Goal: Task Accomplishment & Management: Manage account settings

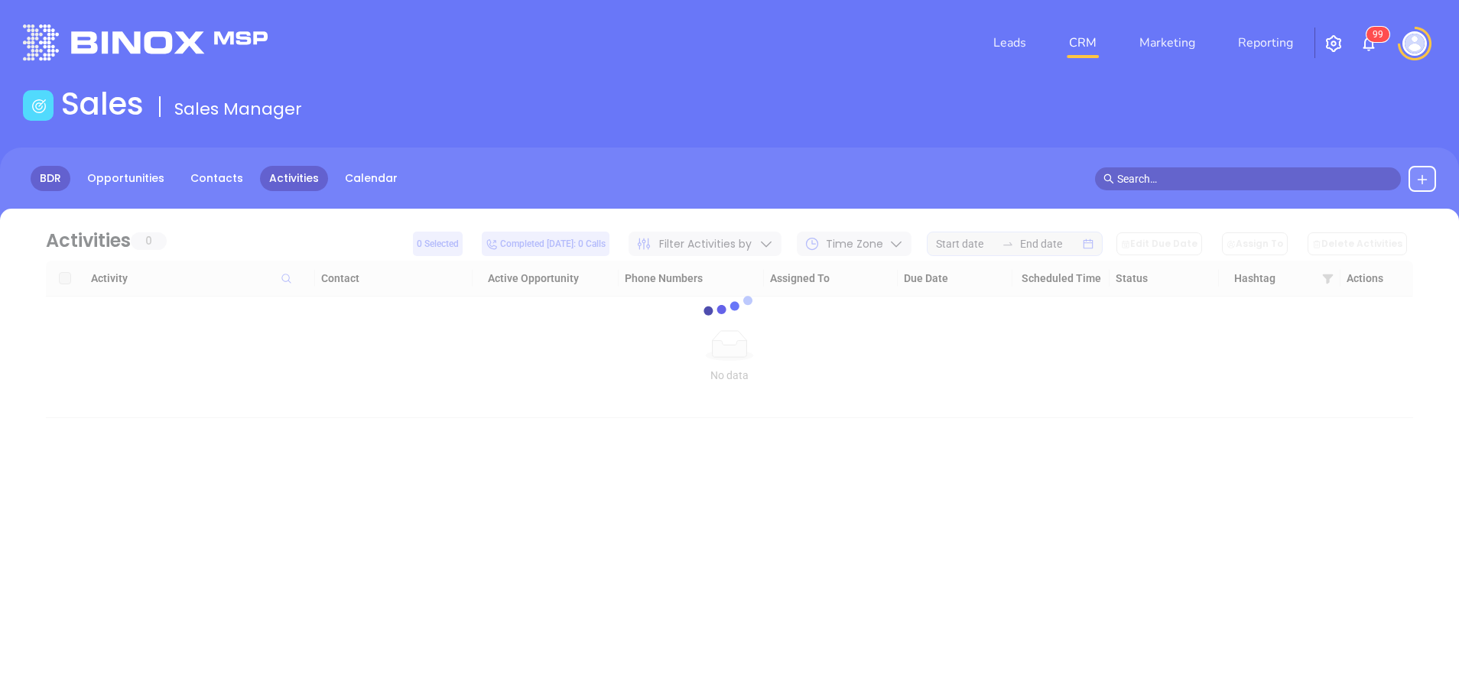
click at [47, 172] on link "BDR" at bounding box center [51, 178] width 40 height 25
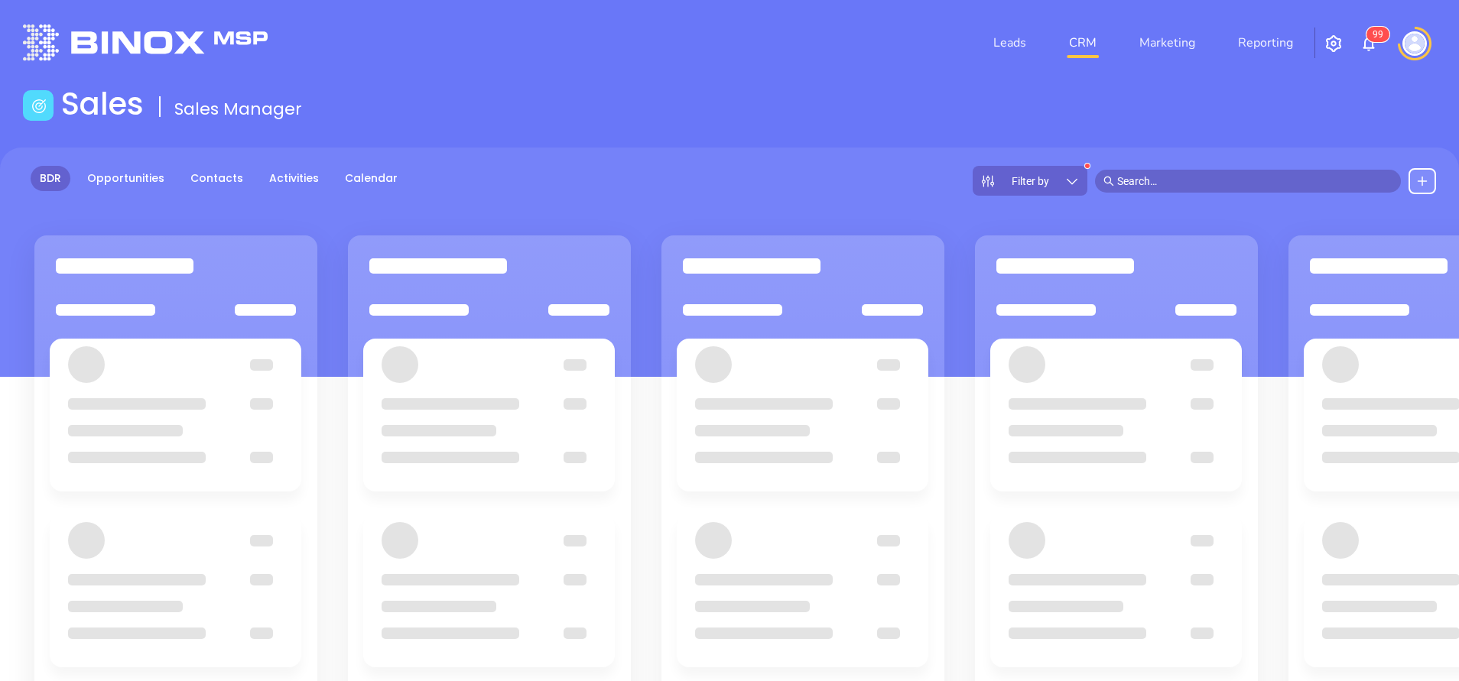
click at [1064, 180] on icon at bounding box center [1071, 181] width 15 height 15
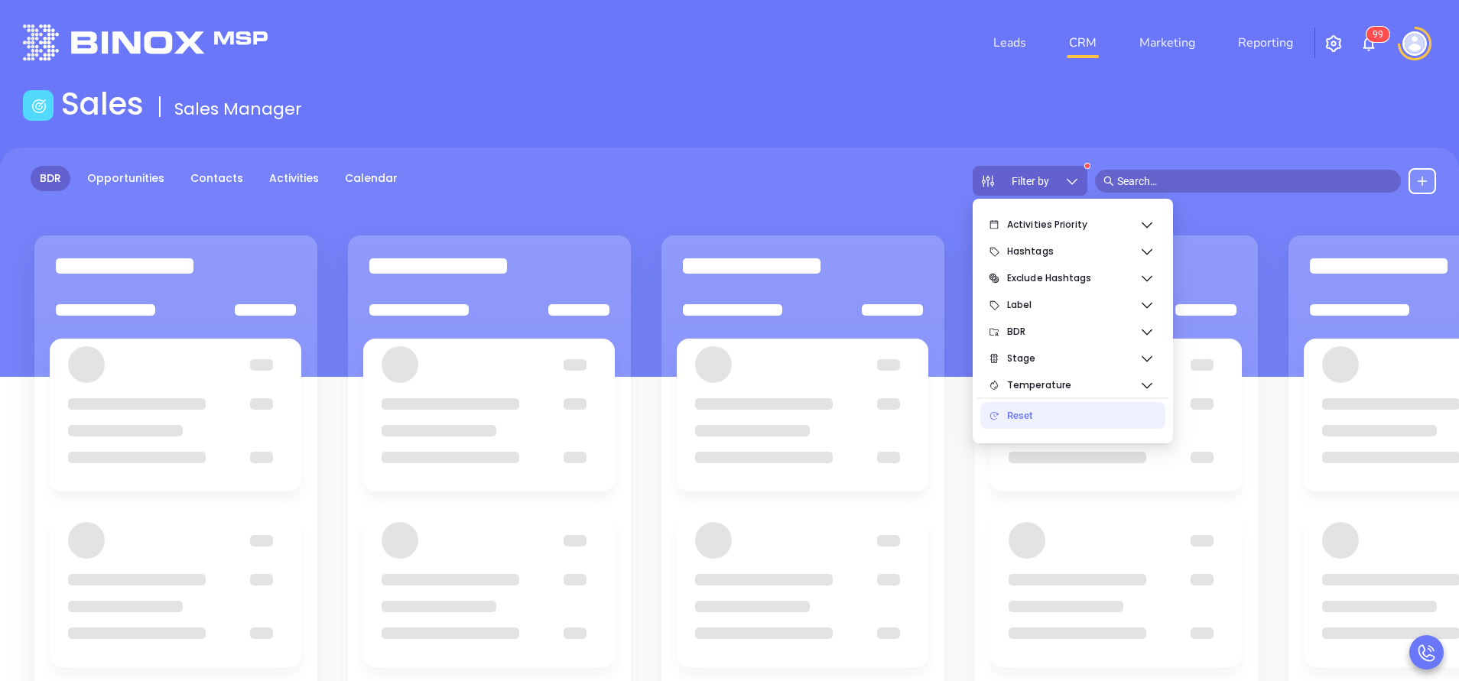
click at [1007, 417] on div "Reset" at bounding box center [1080, 416] width 146 height 31
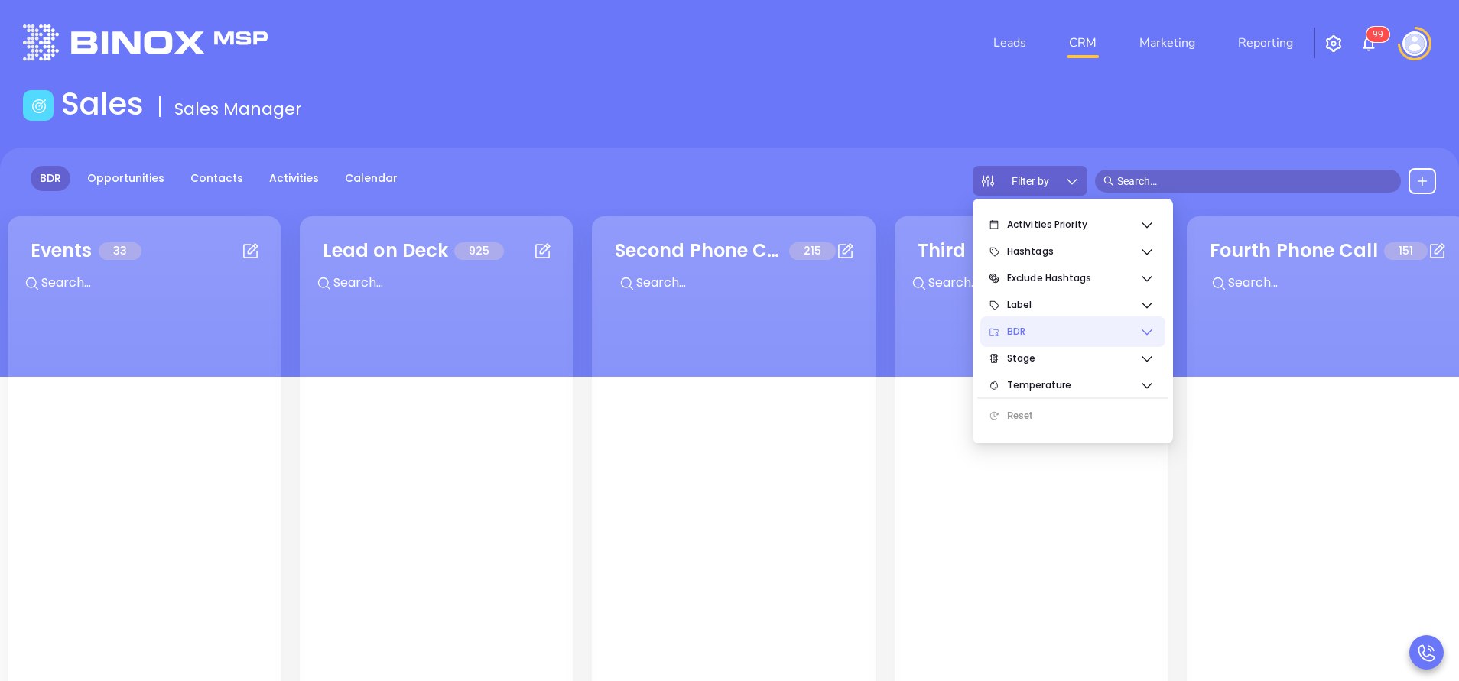
click at [1128, 332] on span "BDR" at bounding box center [1073, 332] width 132 height 31
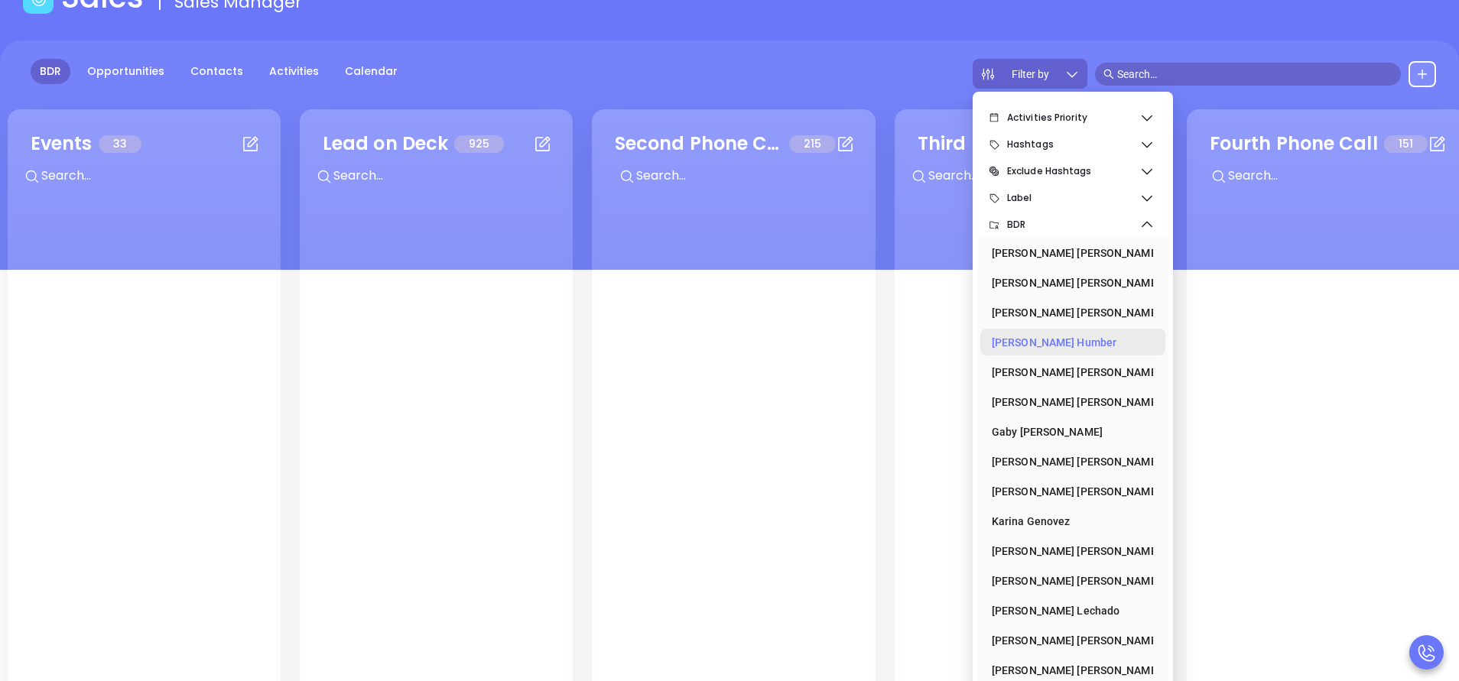
scroll to position [209, 0]
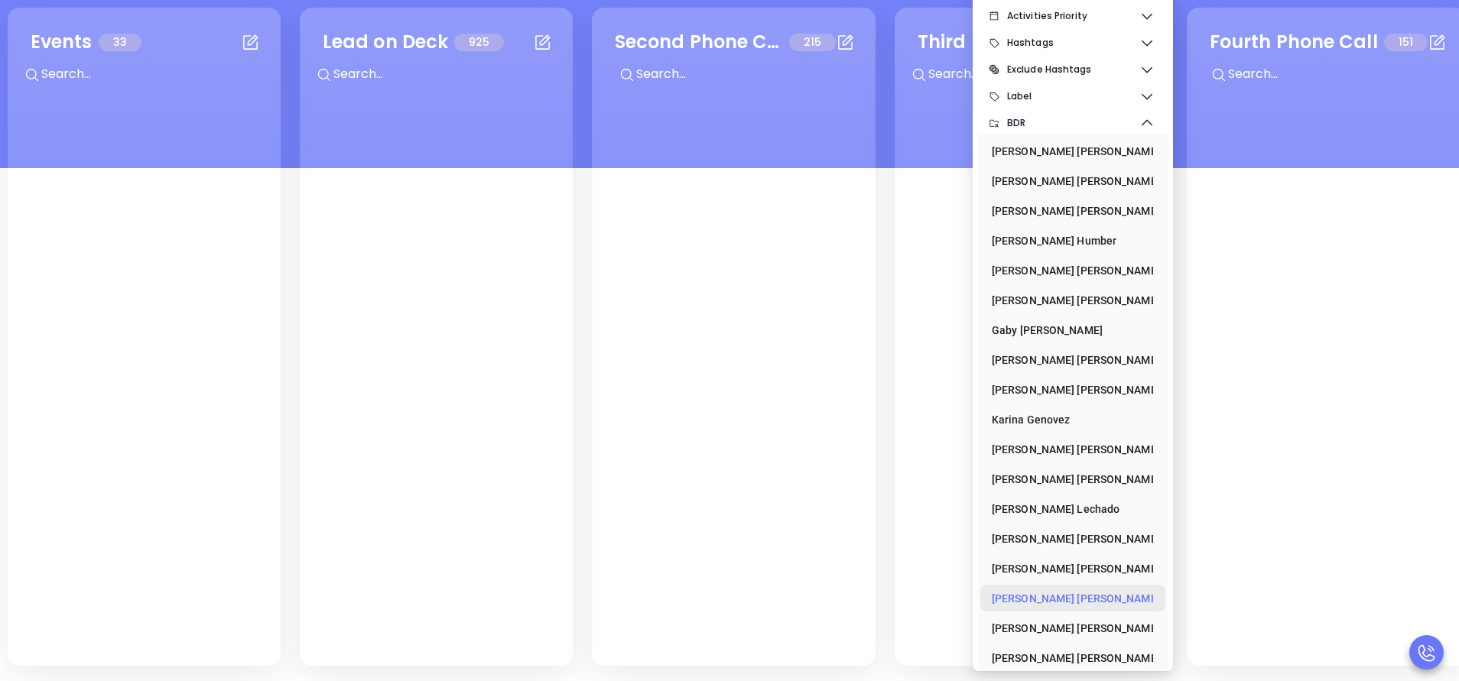
click at [1020, 595] on div "Vicky Mendoza" at bounding box center [1068, 598] width 153 height 31
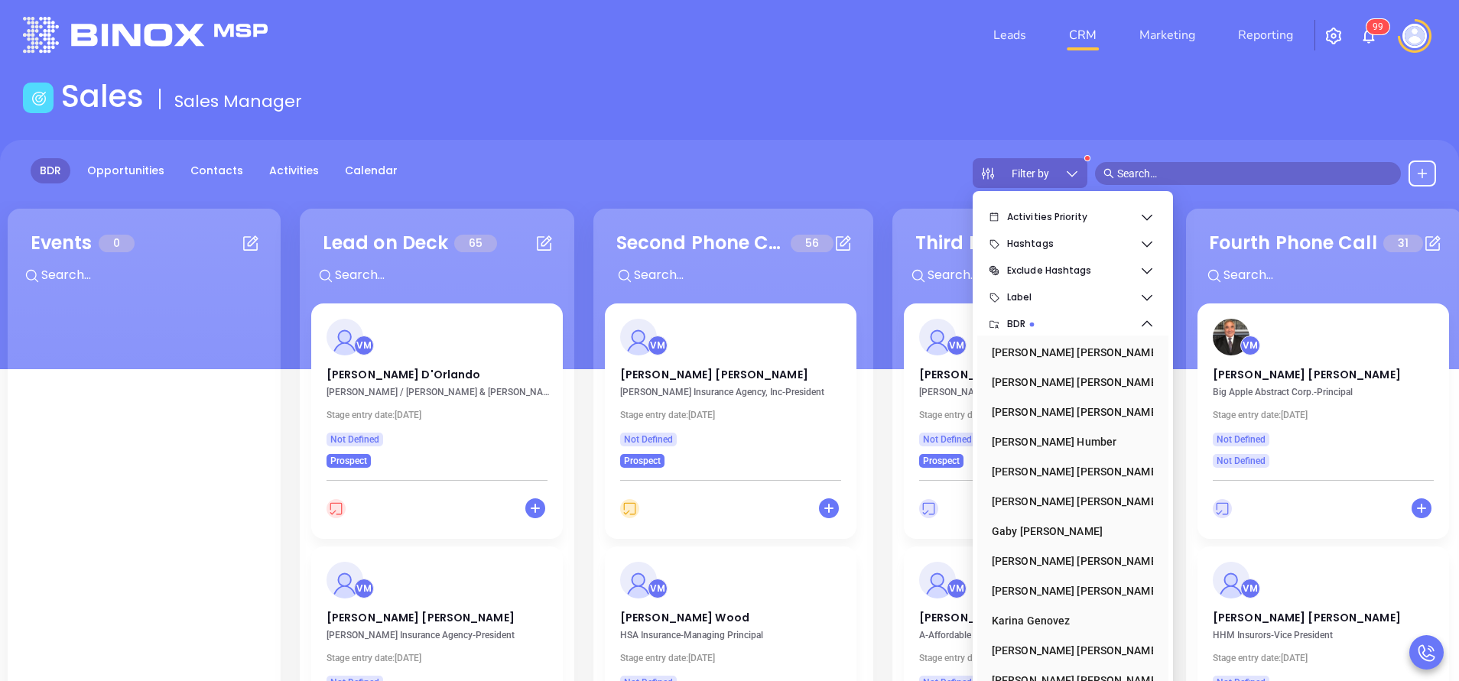
scroll to position [0, 0]
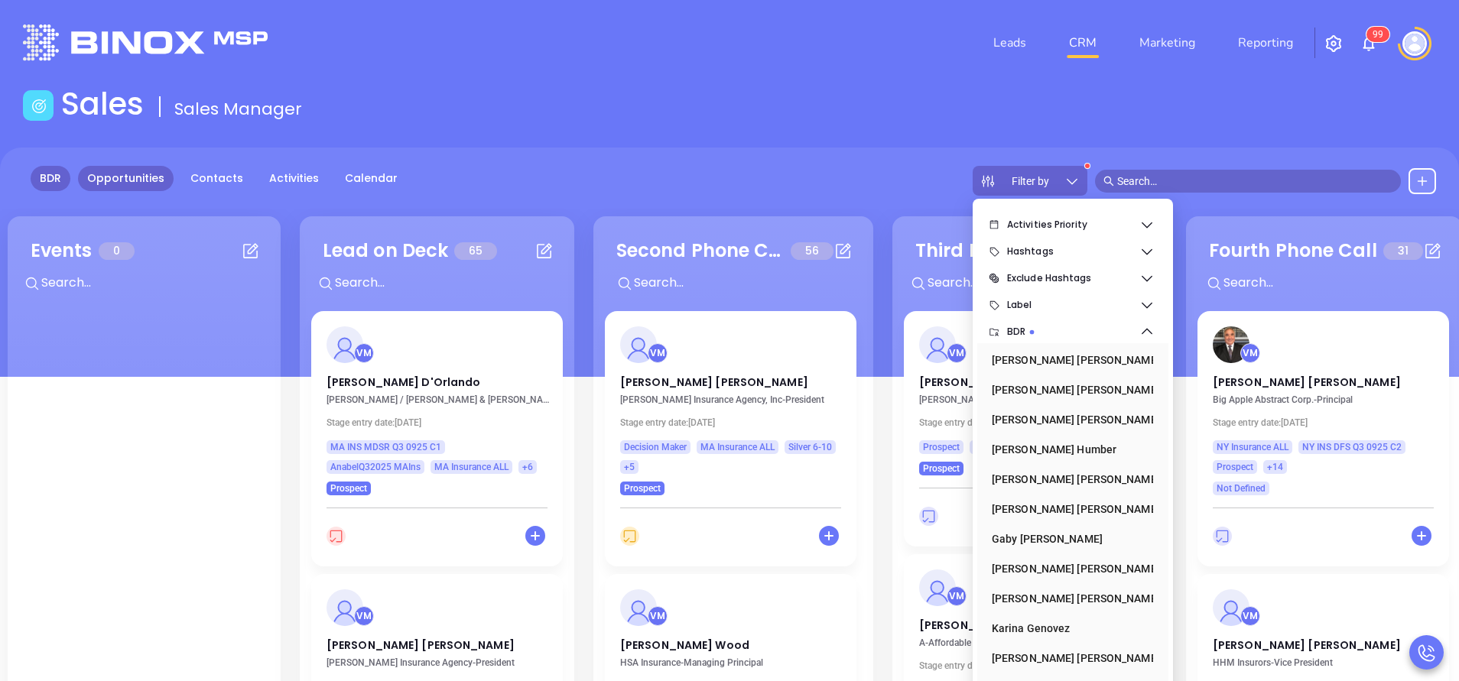
click at [141, 177] on link "Opportunities" at bounding box center [126, 178] width 96 height 25
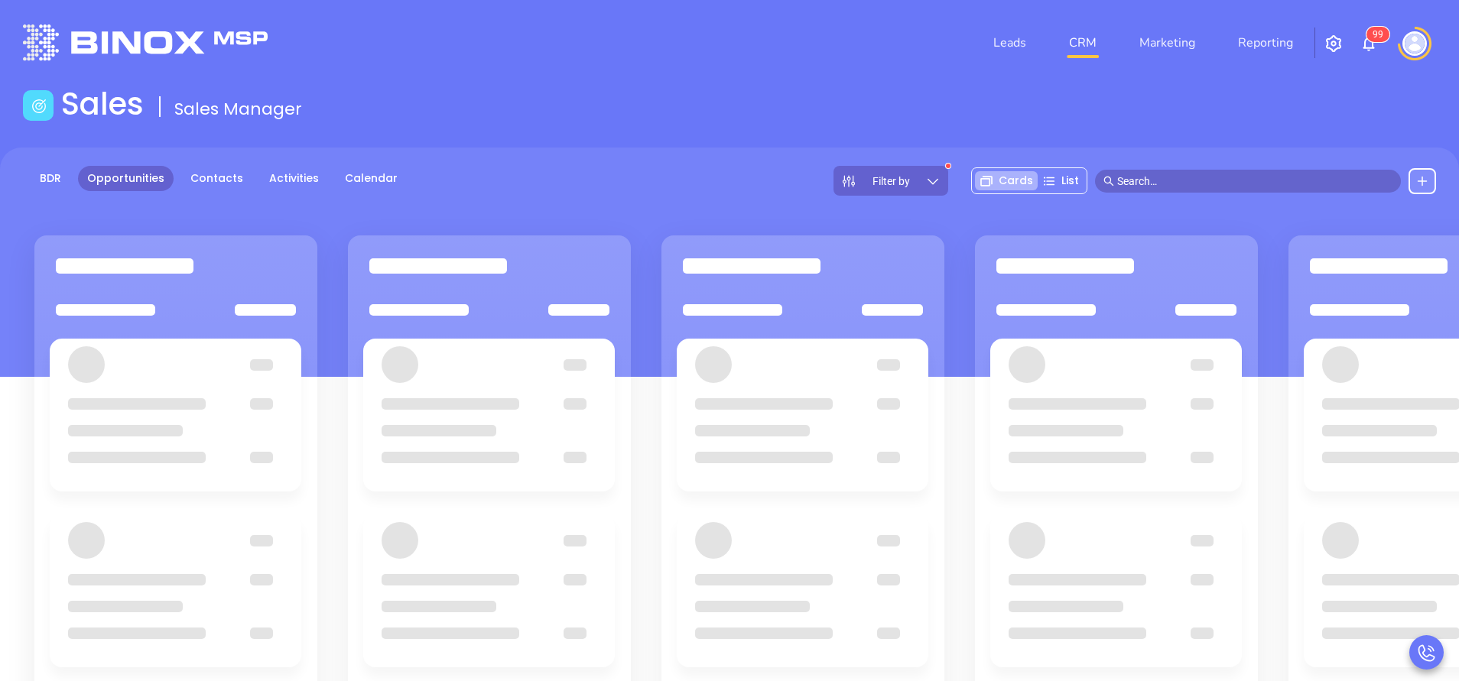
click at [938, 178] on icon at bounding box center [932, 181] width 15 height 15
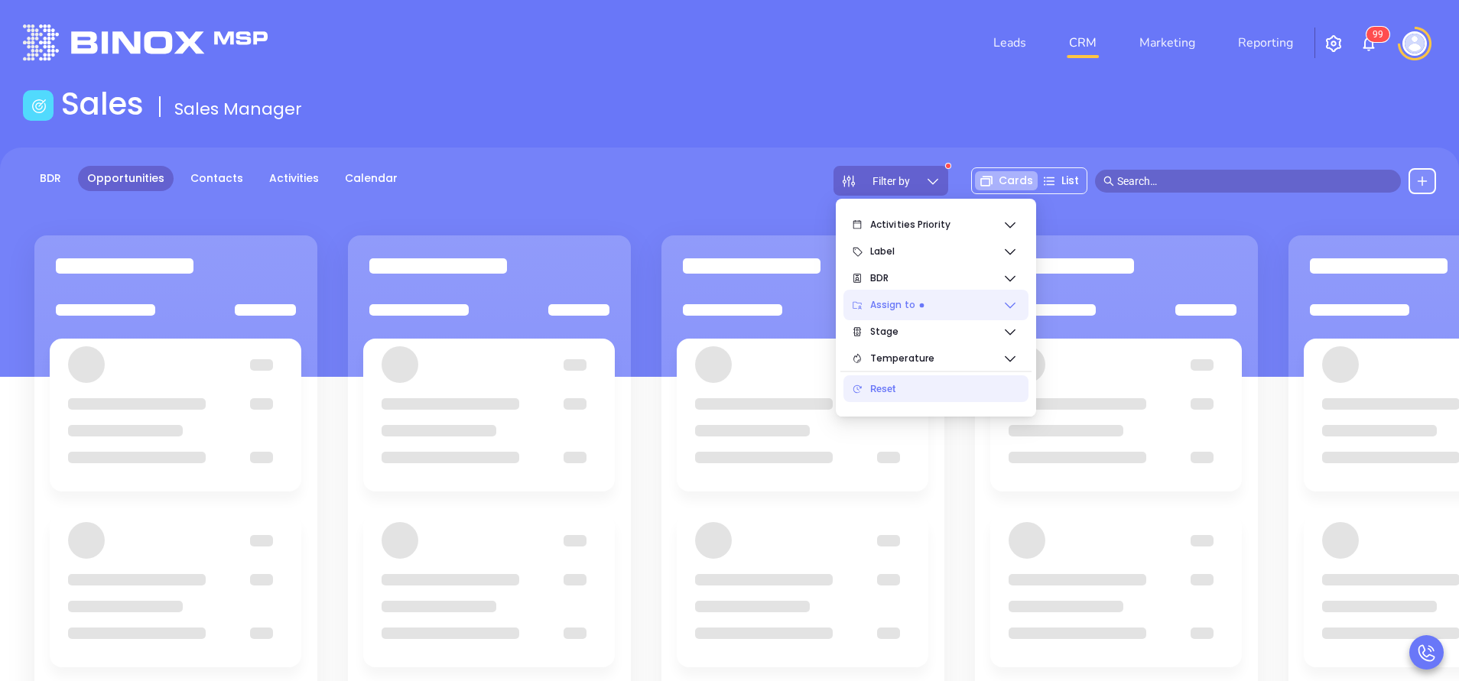
click at [952, 307] on span "Assign to" at bounding box center [936, 305] width 132 height 31
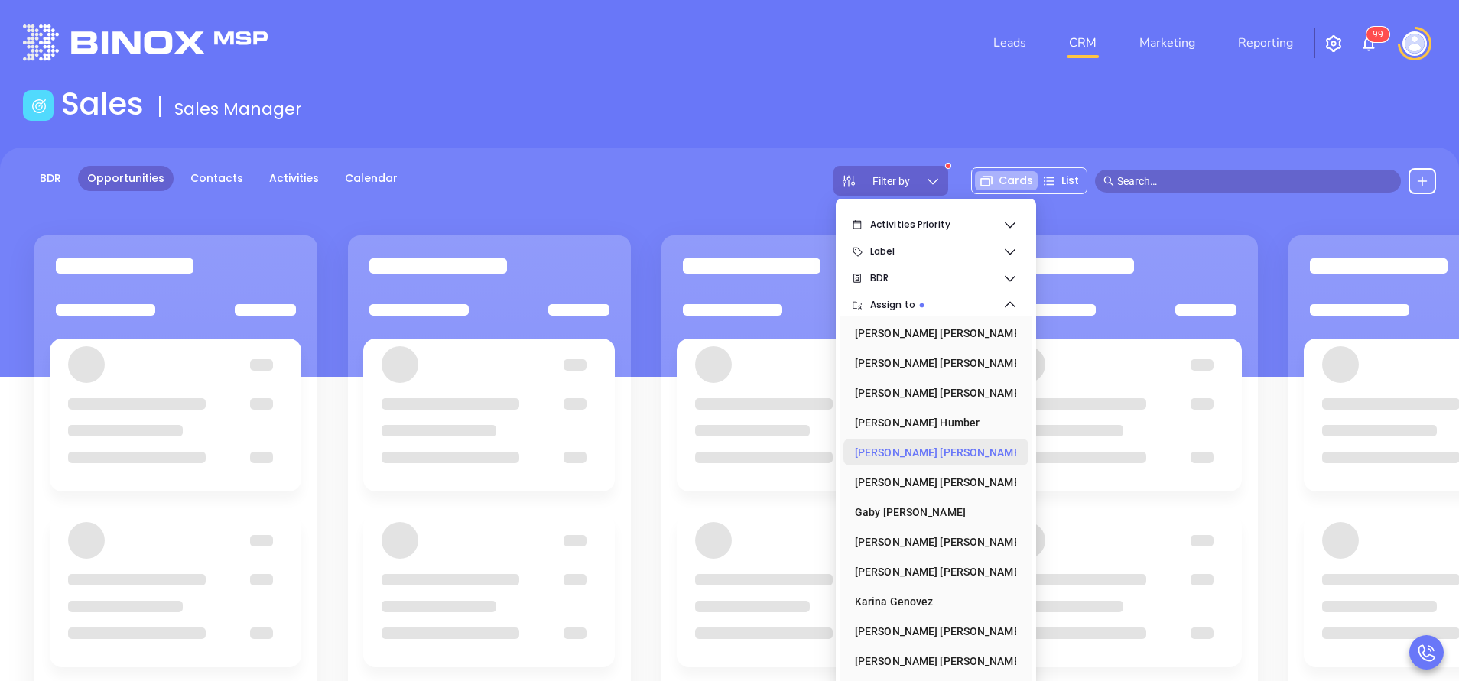
scroll to position [213, 0]
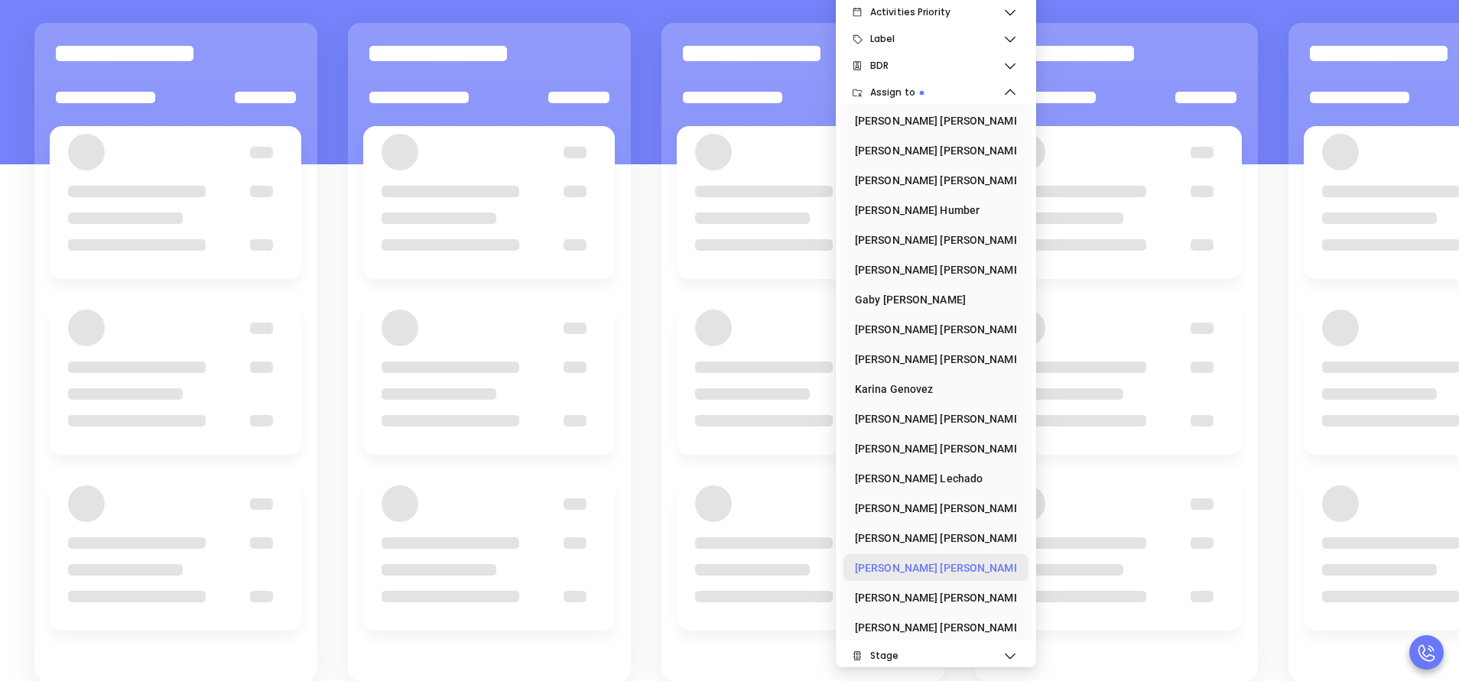
click at [928, 562] on div "Vicky Mendoza" at bounding box center [931, 568] width 153 height 31
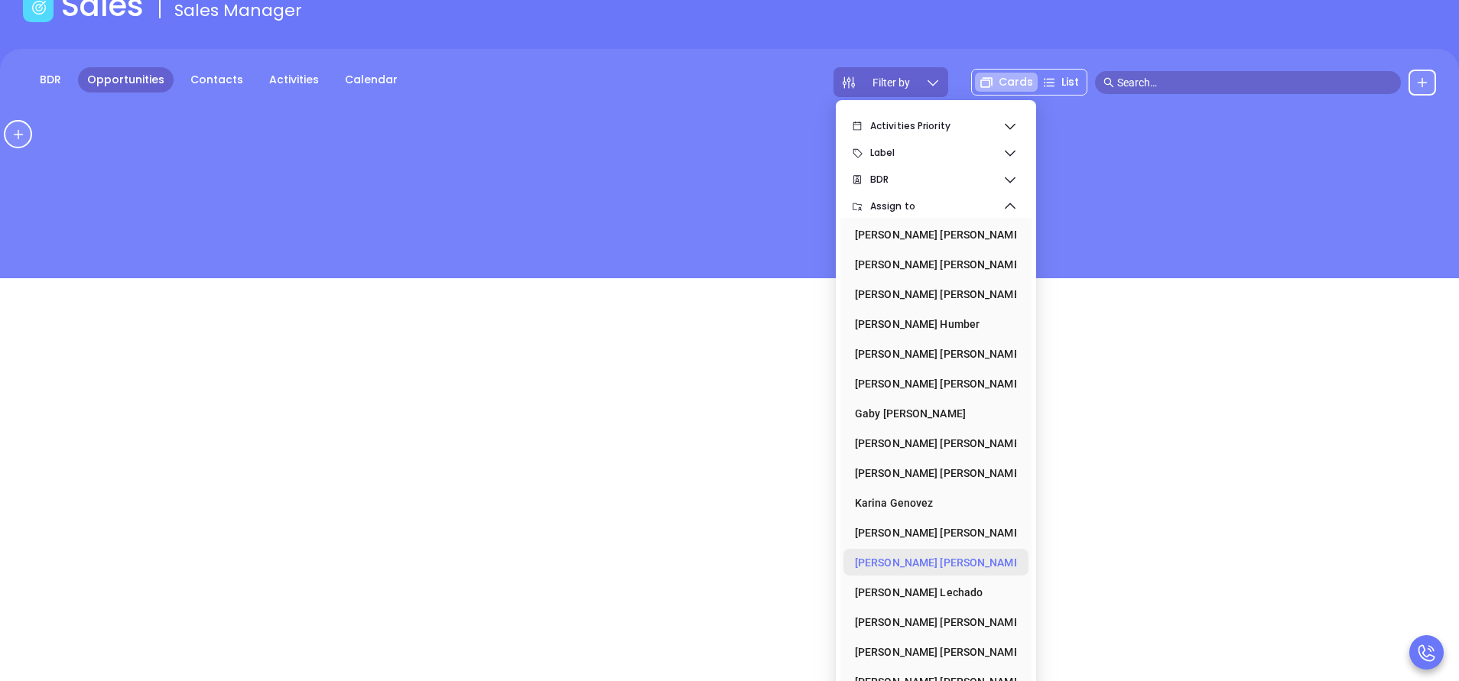
scroll to position [0, 0]
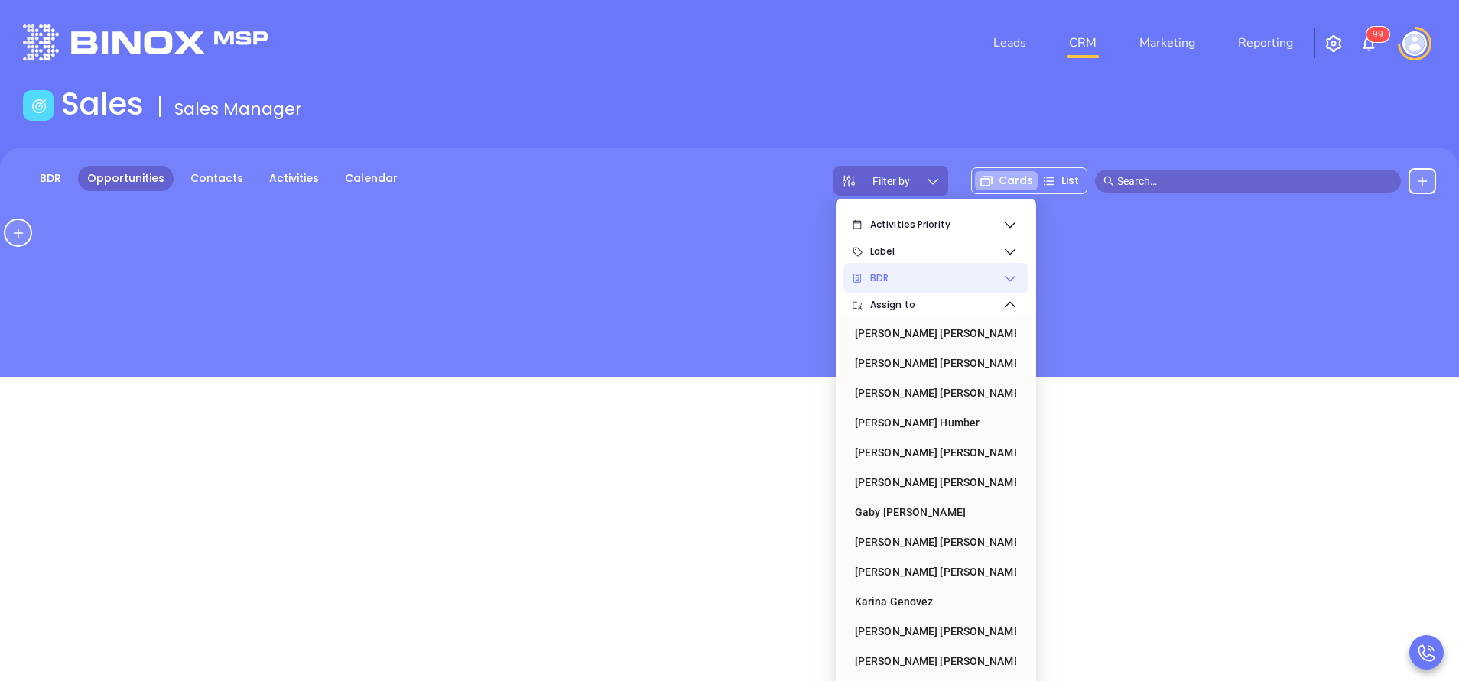
click at [928, 269] on span "BDR" at bounding box center [936, 278] width 132 height 31
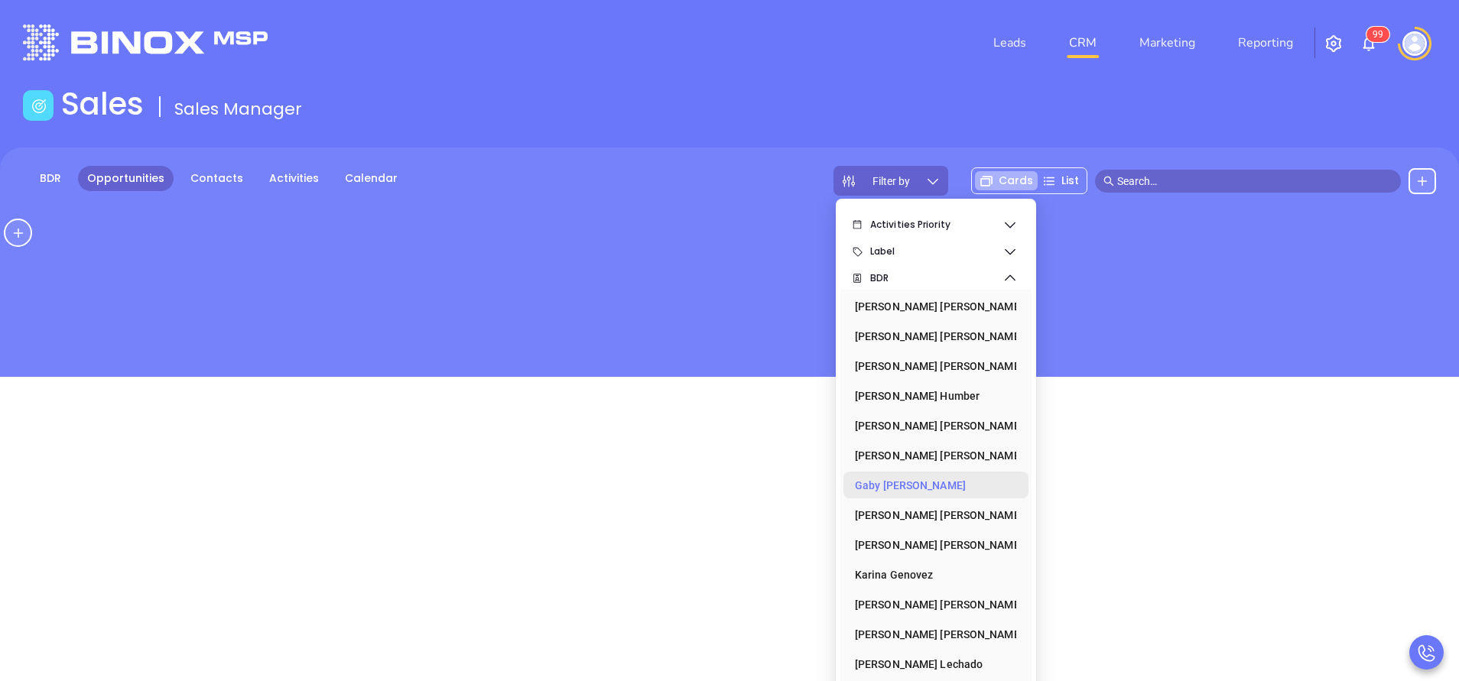
scroll to position [209, 0]
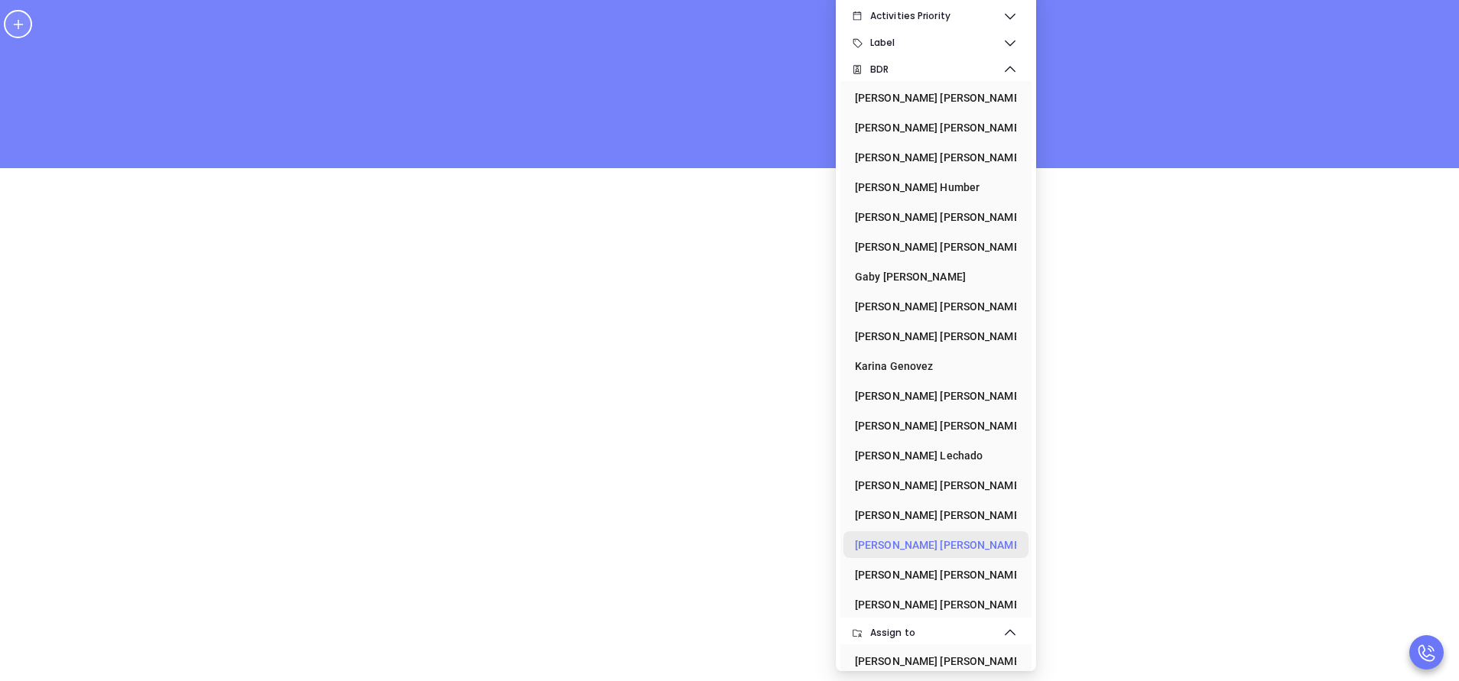
click at [920, 550] on div "Vicky Mendoza" at bounding box center [931, 545] width 153 height 31
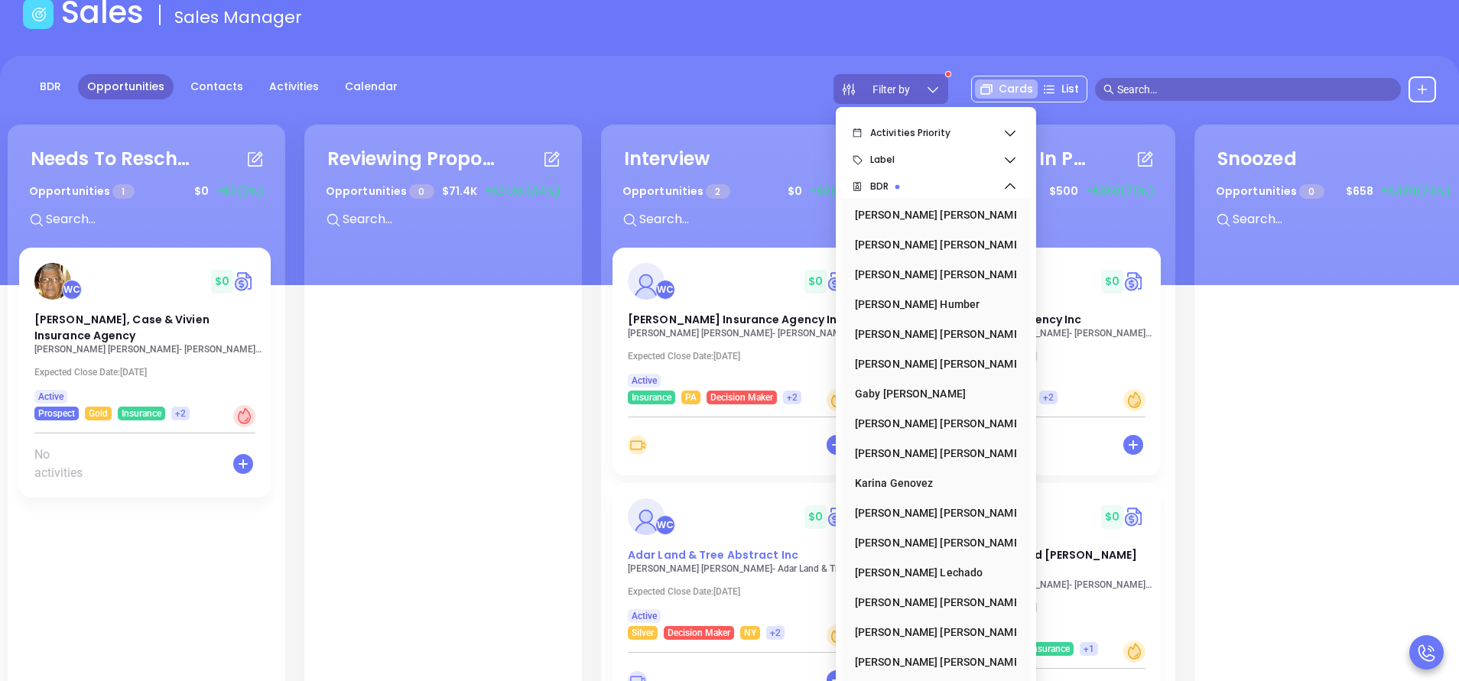
scroll to position [0, 0]
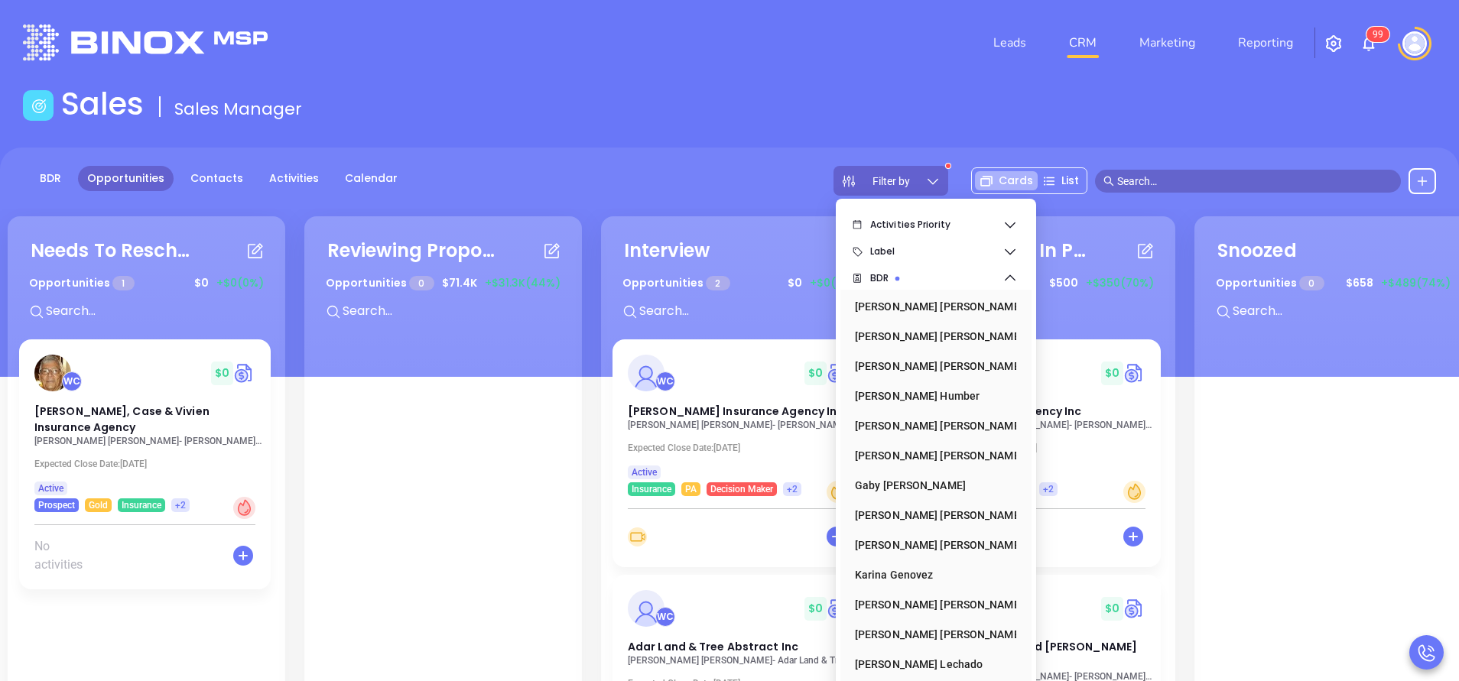
click at [782, 190] on div "BDR Opportunities Contacts Activities Calendar Filter by Cards List" at bounding box center [729, 181] width 1459 height 30
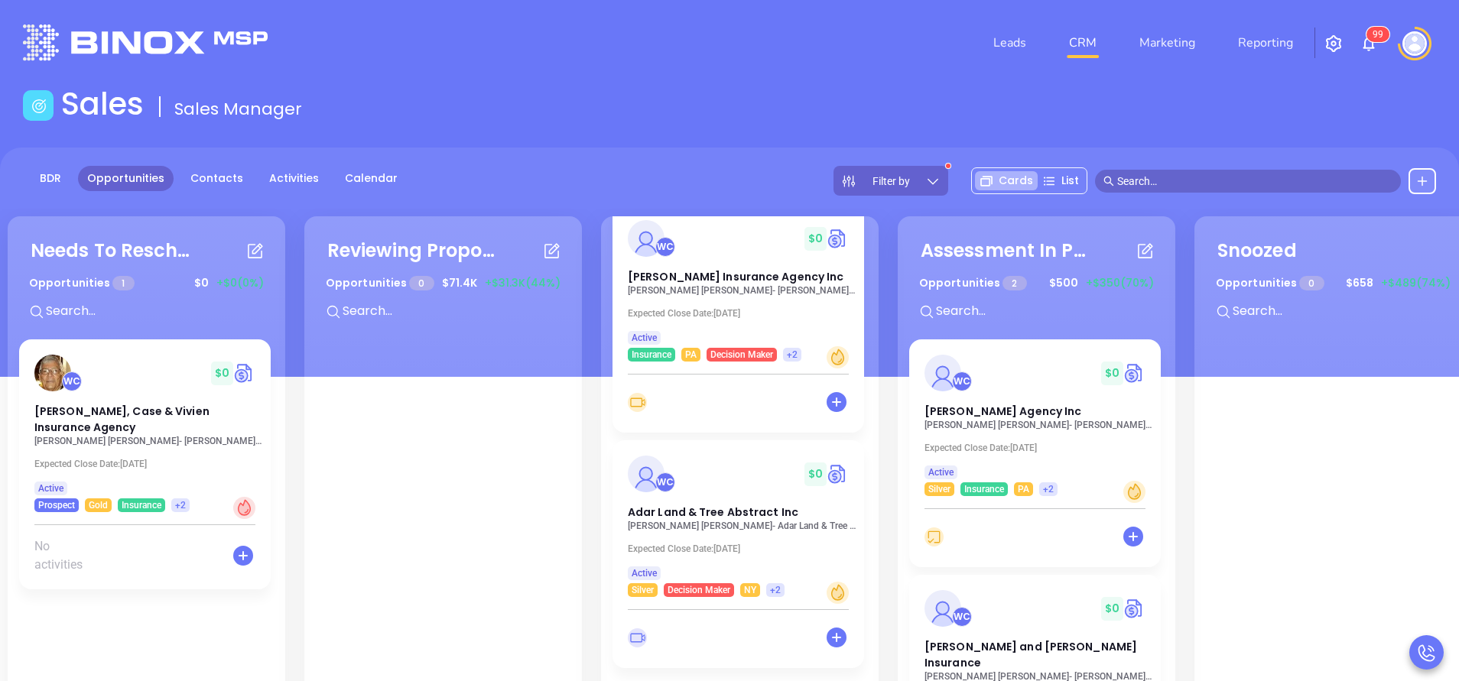
click at [835, 122] on div "Sales Sales Manager" at bounding box center [730, 107] width 1432 height 43
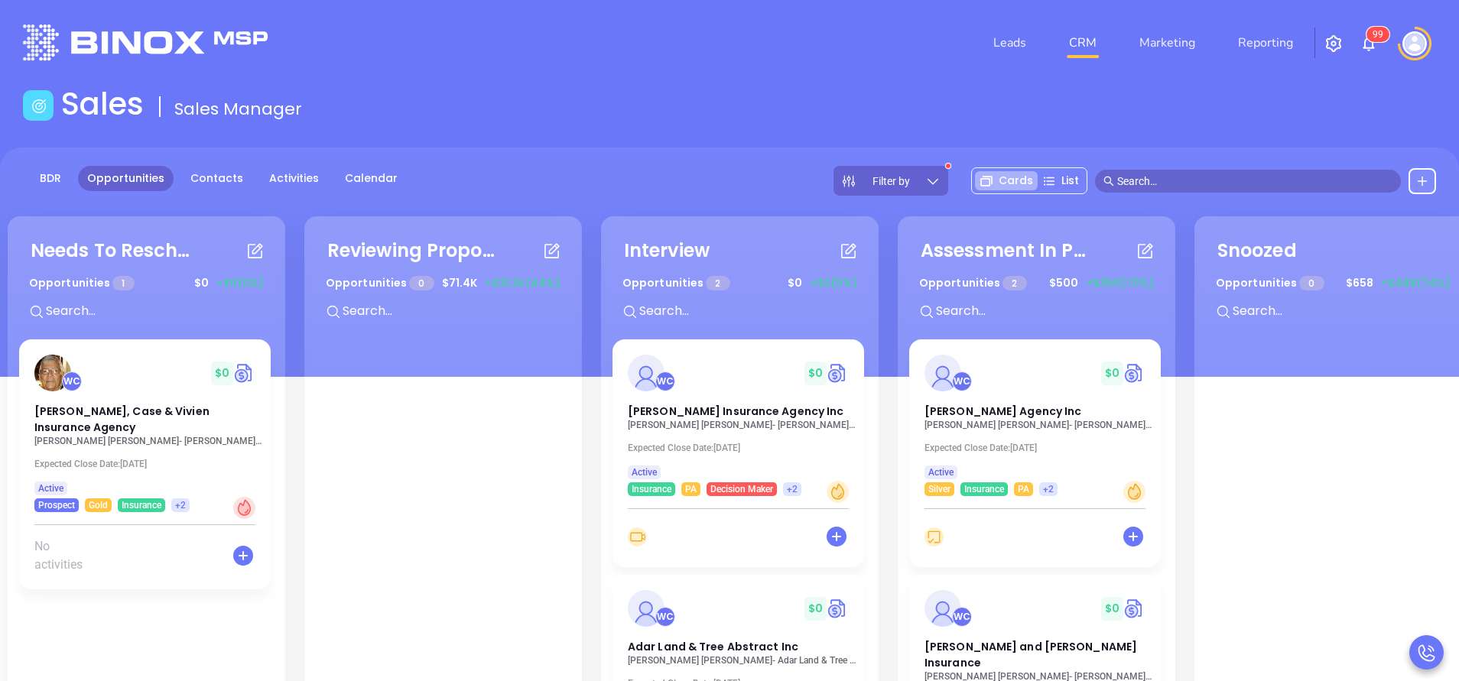
click at [796, 77] on header "Leads CRM Marketing Reporting 9 9 Financial Leads Leads" at bounding box center [729, 43] width 1413 height 86
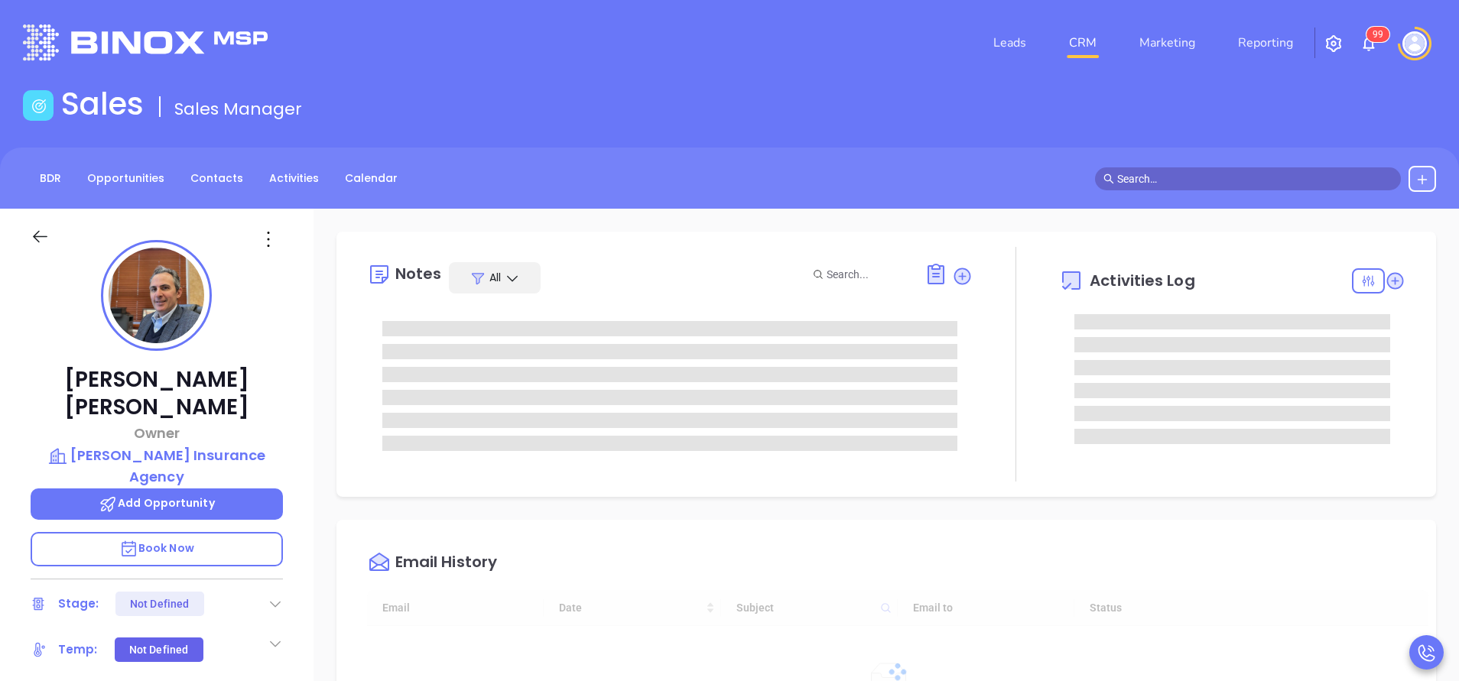
type input "[DATE]"
type input "[PERSON_NAME]"
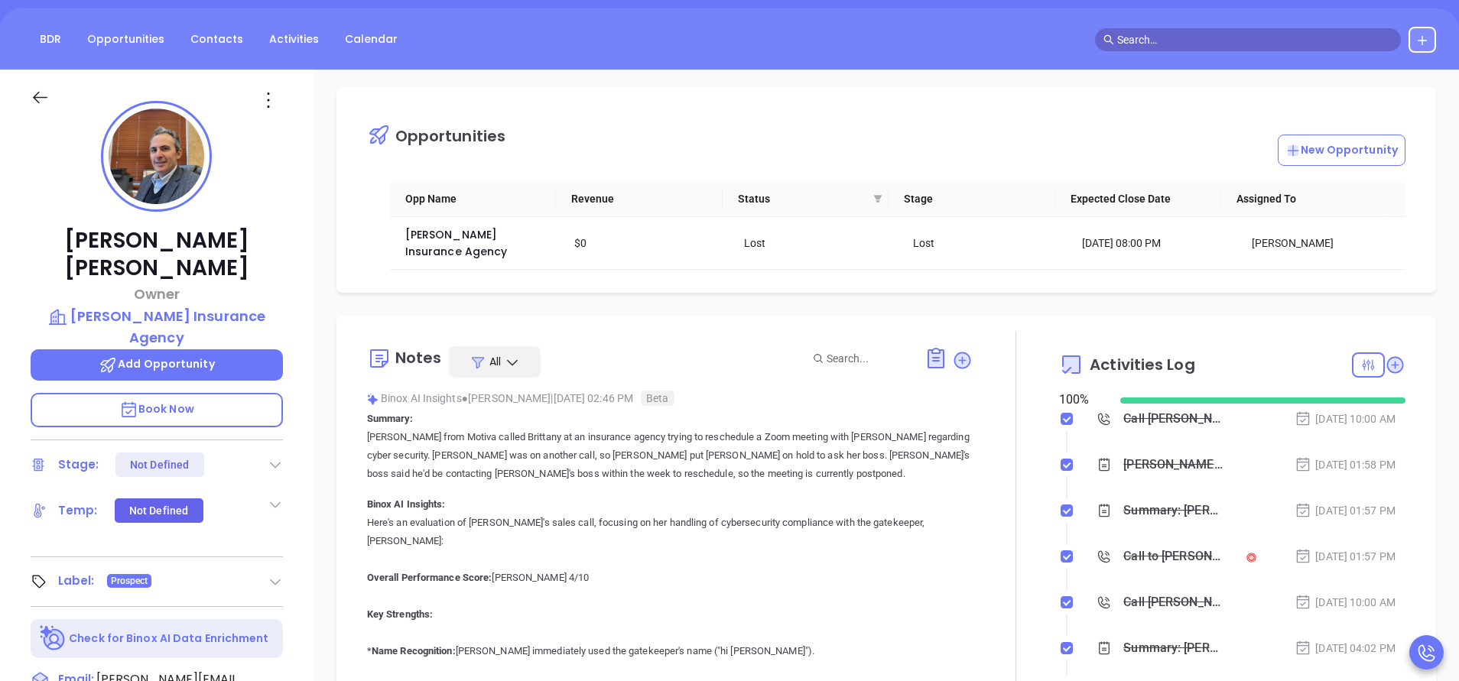
scroll to position [0, 0]
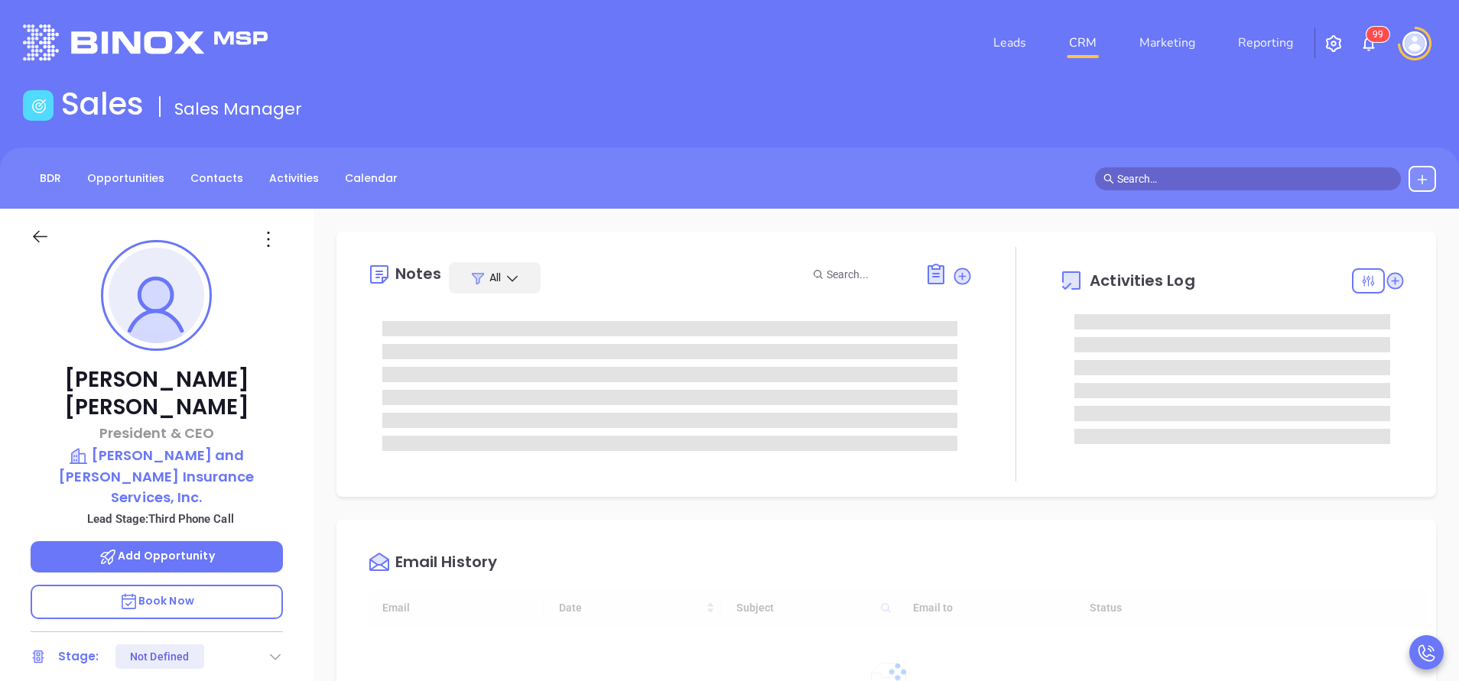
type input "10/08/2025"
type input "Vicky Mendoza"
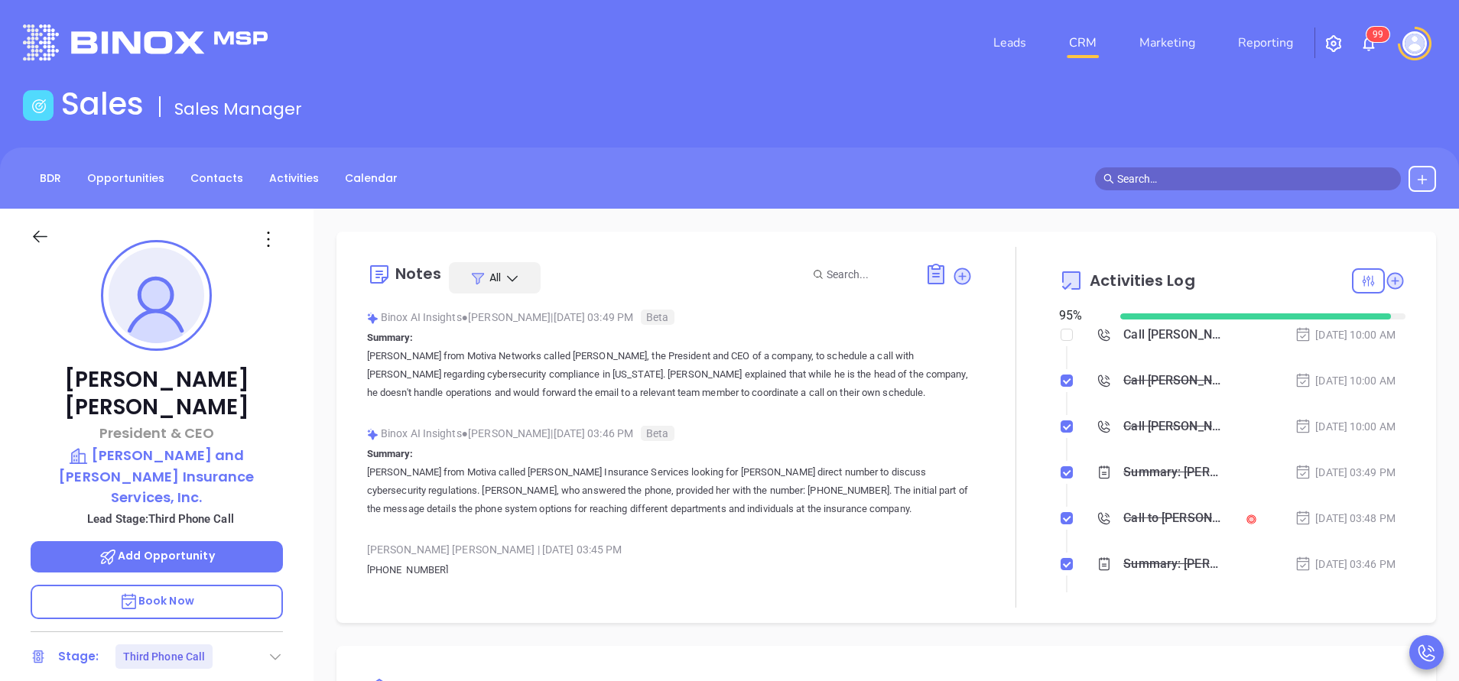
click at [1164, 517] on div "Call to Douglas MacDonald" at bounding box center [1173, 518] width 101 height 23
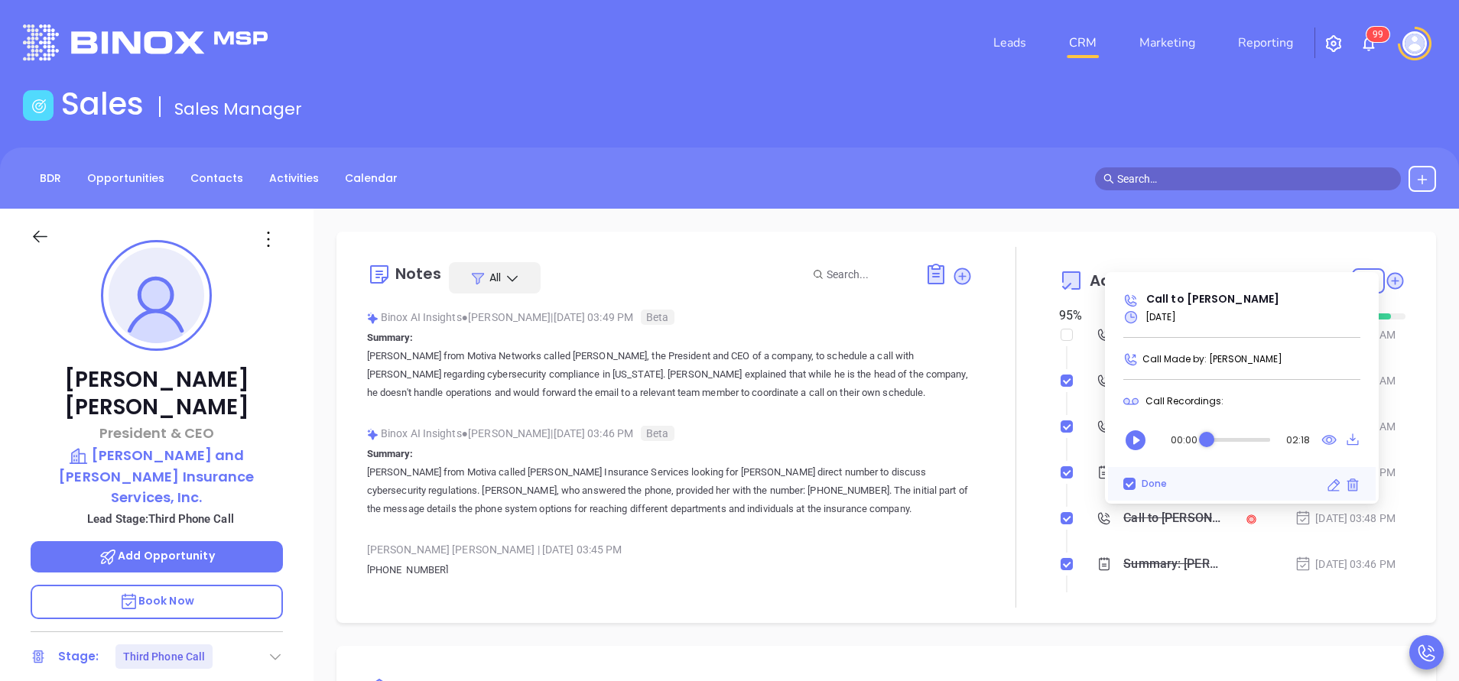
click at [924, 452] on p "Summary: Vicky from Motiva called Marion McDonald Insurance Services looking fo…" at bounding box center [670, 481] width 606 height 73
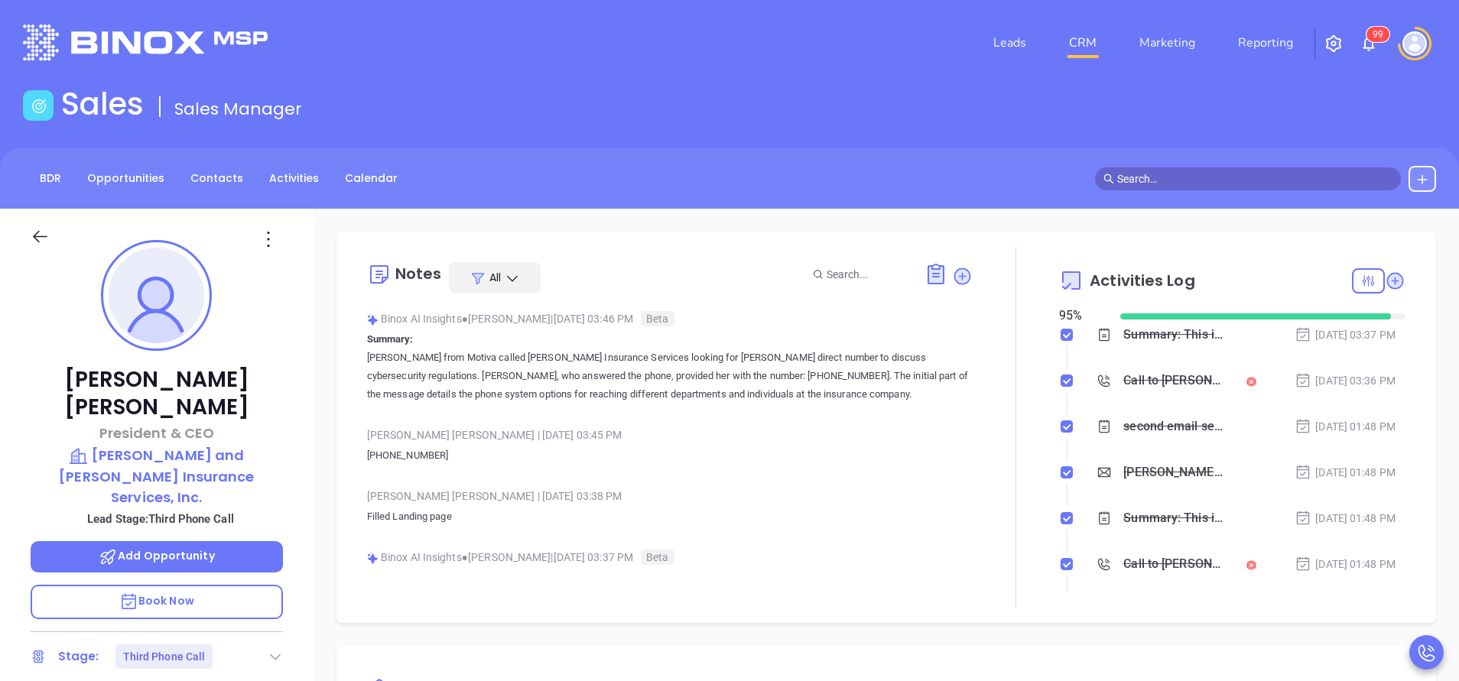
scroll to position [0, 0]
